Goal: Task Accomplishment & Management: Complete application form

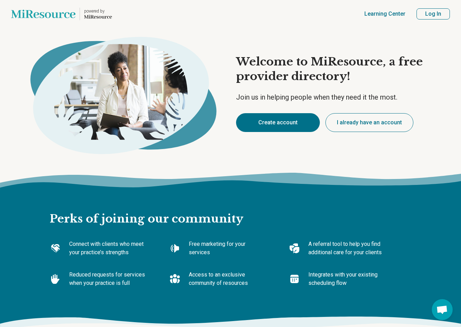
click at [282, 126] on button "Create account" at bounding box center [278, 122] width 84 height 19
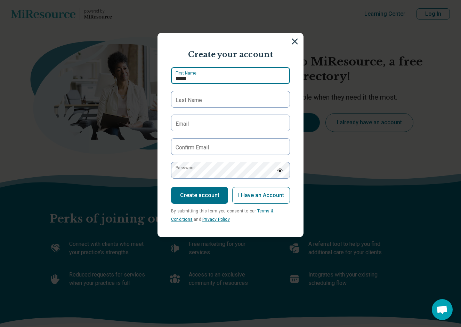
type input "*****"
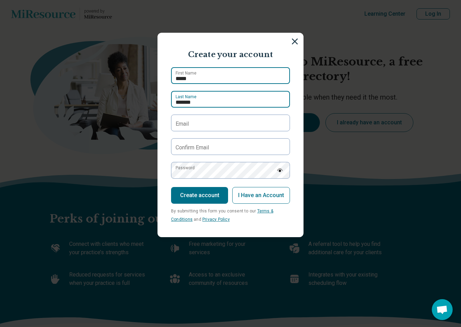
type input "*******"
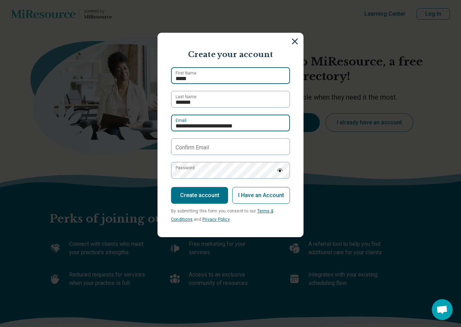
type input "**********"
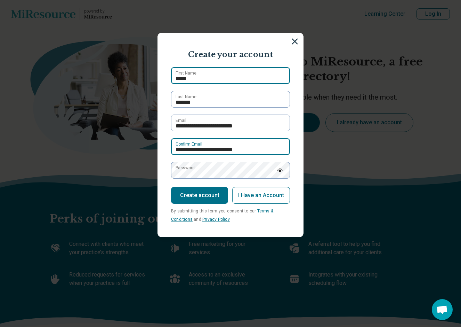
type input "**********"
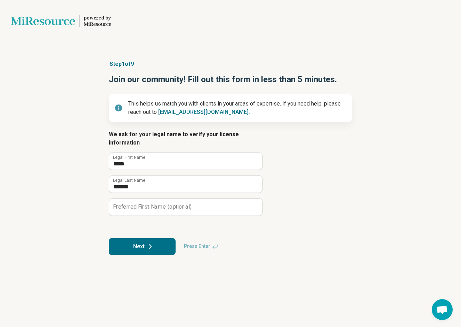
click at [146, 204] on label "Preferred First Name (optional)" at bounding box center [152, 207] width 79 height 6
click at [146, 199] on input "Preferred First Name (optional)" at bounding box center [185, 207] width 153 height 17
click at [150, 244] on icon at bounding box center [150, 246] width 2 height 4
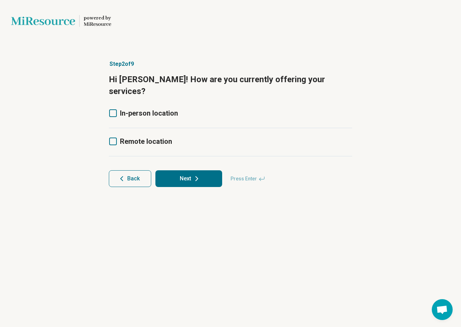
drag, startPoint x: 112, startPoint y: 128, endPoint x: 147, endPoint y: 140, distance: 37.6
click at [112, 137] on icon at bounding box center [113, 141] width 8 height 8
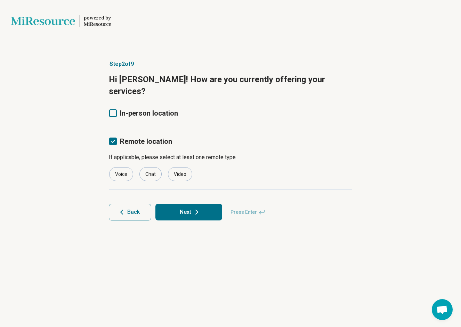
drag, startPoint x: 173, startPoint y: 163, endPoint x: 177, endPoint y: 172, distance: 9.8
click at [174, 167] on div "Video" at bounding box center [180, 174] width 24 height 14
click at [178, 203] on button "Next" at bounding box center [188, 211] width 67 height 17
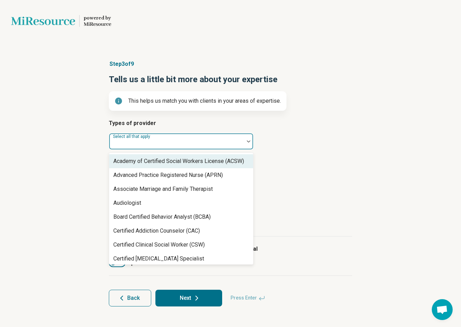
click at [149, 143] on div "Select all that apply" at bounding box center [181, 141] width 145 height 17
drag, startPoint x: 318, startPoint y: 133, endPoint x: 312, endPoint y: 117, distance: 17.6
click at [318, 133] on article "Types of provider Academy of Certified Social Workers License (ACSW), 1 of 69. …" at bounding box center [230, 134] width 243 height 31
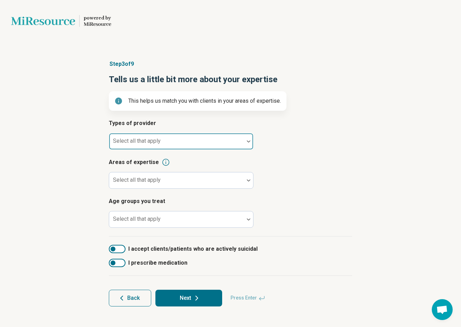
click at [177, 146] on div at bounding box center [176, 144] width 129 height 10
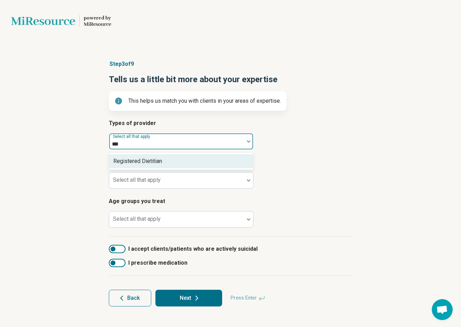
type input "****"
click at [160, 156] on div "Registered Dietitian" at bounding box center [181, 161] width 144 height 14
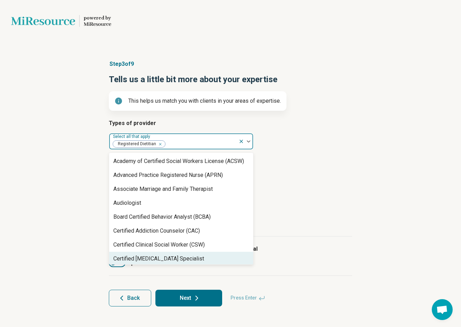
click at [202, 254] on div "Certified Eating Disorder Specialist" at bounding box center [181, 258] width 144 height 14
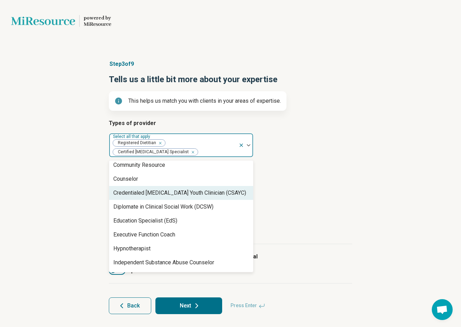
scroll to position [159, 0]
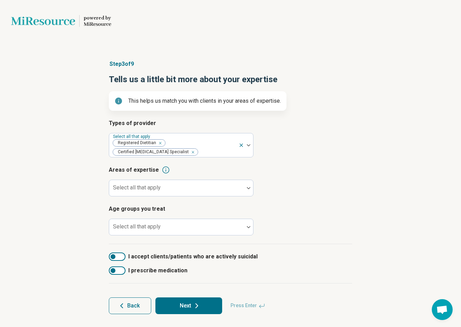
drag, startPoint x: 340, startPoint y: 163, endPoint x: 340, endPoint y: 155, distance: 7.7
click at [340, 163] on div "Types of provider Select all that apply Registered Dietitian Certified Eating D…" at bounding box center [230, 181] width 243 height 125
click at [163, 187] on div at bounding box center [176, 191] width 129 height 10
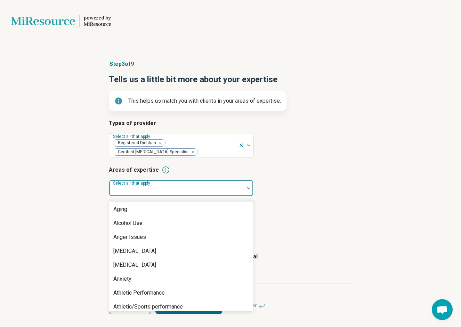
scroll to position [73, 0]
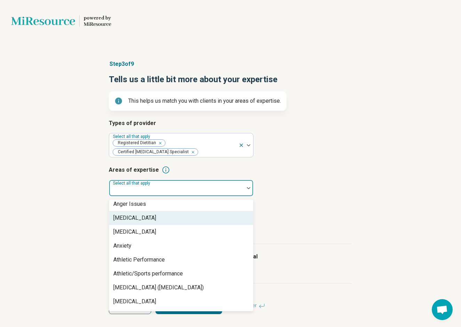
click at [159, 218] on div "Anorexia Nervosa" at bounding box center [181, 218] width 144 height 14
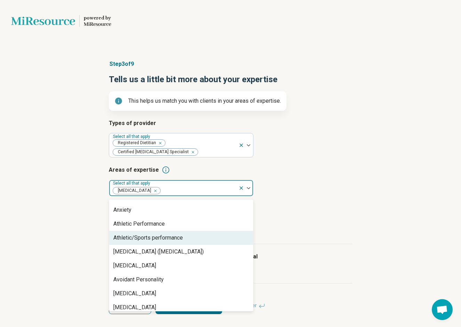
scroll to position [0, 0]
click at [203, 235] on div "Athletic/Sports performance" at bounding box center [181, 238] width 144 height 14
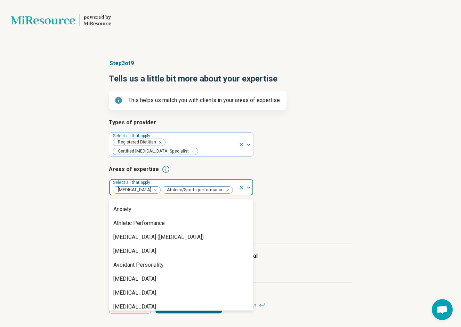
scroll to position [1, 0]
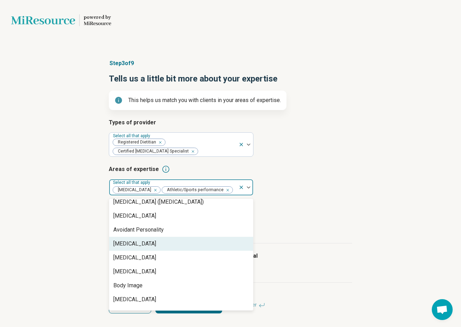
click at [199, 239] on div "Avoidant/Restrictive Food Intake Disorder" at bounding box center [181, 243] width 144 height 14
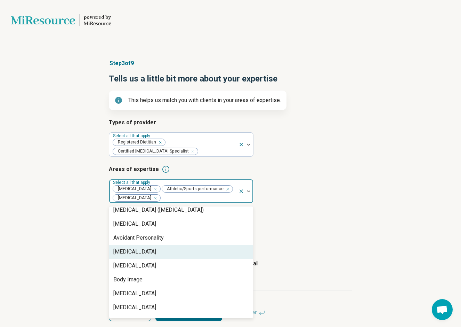
scroll to position [1, 0]
click at [178, 251] on div "Binge-Eating Disorder" at bounding box center [181, 251] width 144 height 14
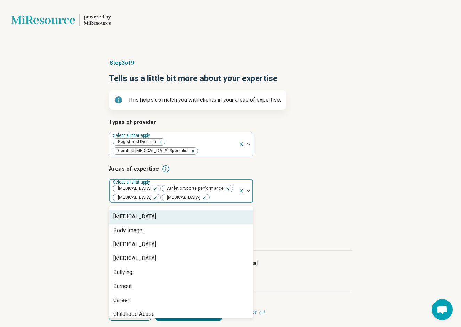
scroll to position [172, 0]
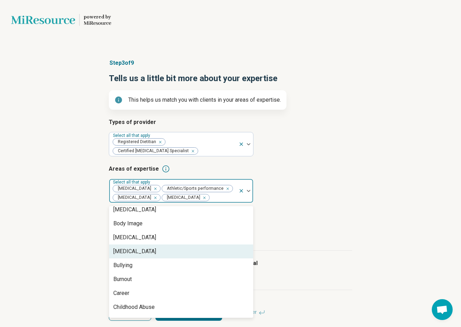
click at [172, 256] on div "Bulimia Nervosa" at bounding box center [181, 251] width 144 height 14
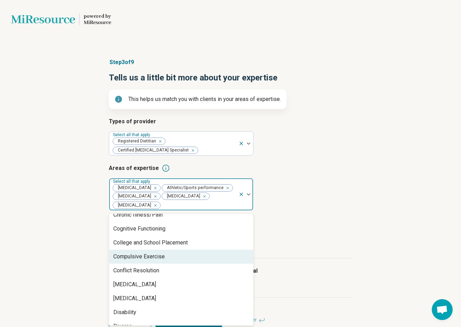
scroll to position [2, 0]
click at [174, 255] on div "Compulsive Exercise" at bounding box center [181, 256] width 144 height 14
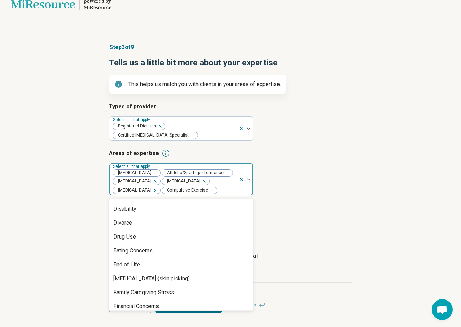
scroll to position [347, 0]
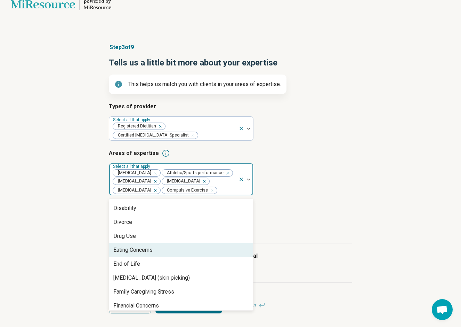
click at [172, 256] on div "Eating Concerns" at bounding box center [181, 250] width 144 height 14
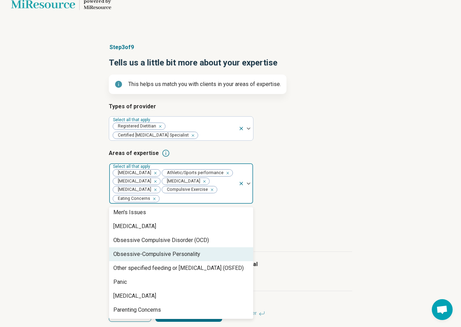
scroll to position [675, 0]
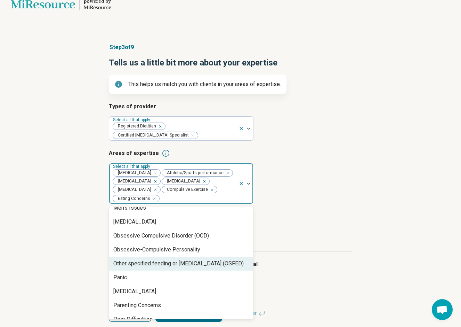
click at [172, 259] on div "Other specified feeding or eating disorder (OSFED)" at bounding box center [178, 263] width 130 height 8
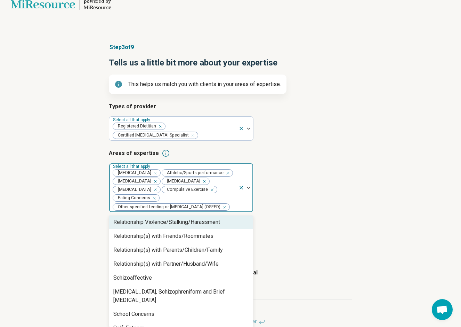
scroll to position [983, 0]
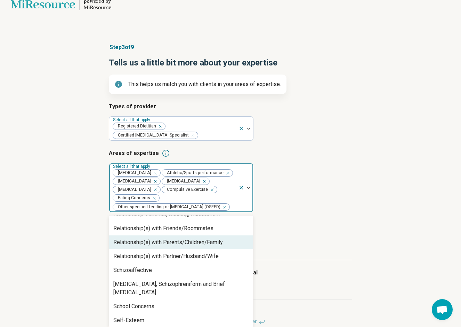
click at [335, 206] on article "Areas of expertise option Other specified feeding or eating disorder (OSFED), s…" at bounding box center [230, 180] width 243 height 63
